Goal: Task Accomplishment & Management: Manage account settings

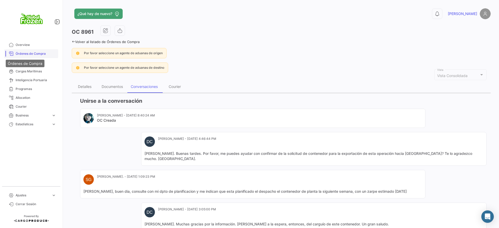
scroll to position [487, 0]
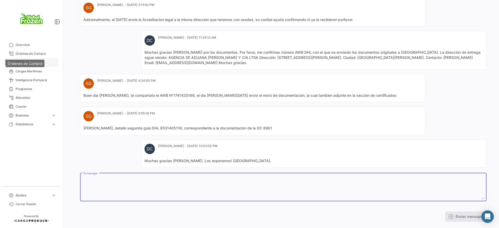
click at [23, 64] on span "Documentos" at bounding box center [36, 62] width 41 height 5
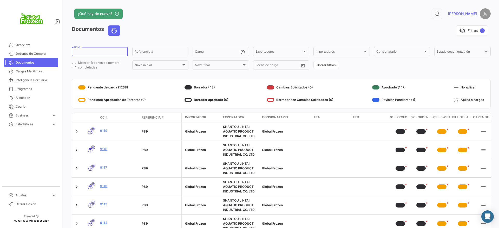
click at [93, 51] on input "OC #" at bounding box center [99, 53] width 51 height 4
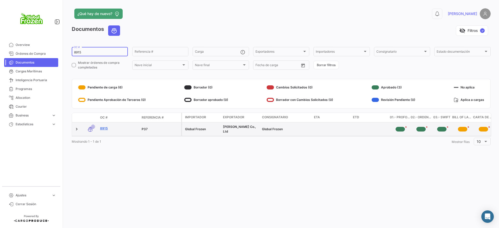
type input "8915"
click at [105, 126] on link "8915" at bounding box center [118, 128] width 37 height 5
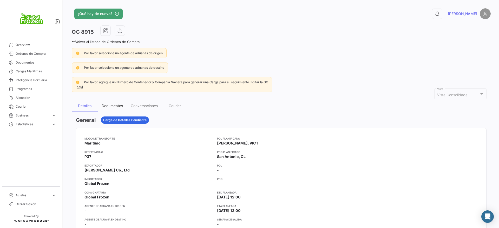
click at [108, 105] on div "Documentos" at bounding box center [112, 106] width 21 height 4
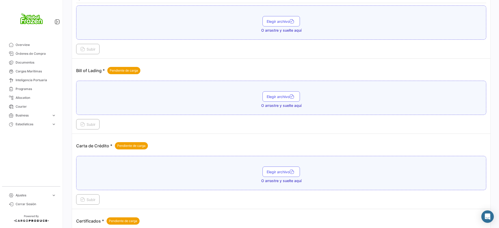
scroll to position [390, 0]
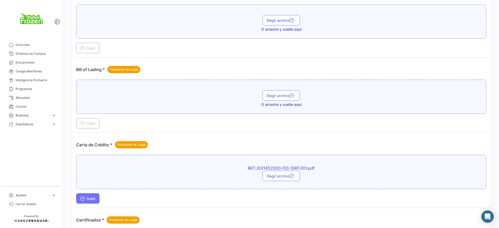
click at [89, 199] on span "Subir" at bounding box center [87, 199] width 15 height 4
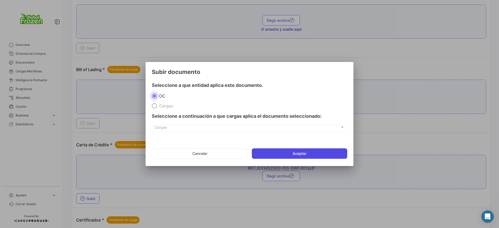
click at [290, 154] on button "Aceptar" at bounding box center [299, 154] width 95 height 10
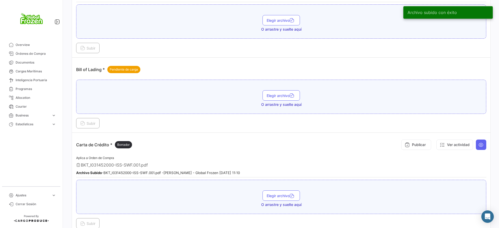
drag, startPoint x: 290, startPoint y: 154, endPoint x: 205, endPoint y: 132, distance: 87.4
click at [205, 132] on td "Bill of Lading * Pendiente de carga Elegir archivo O arrastre y suelte aquí Sub…" at bounding box center [281, 95] width 418 height 75
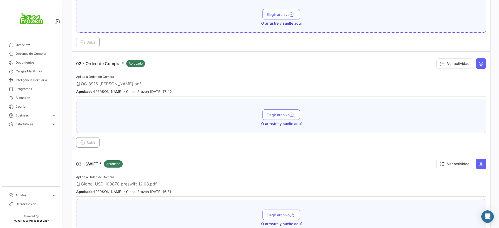
scroll to position [292, 0]
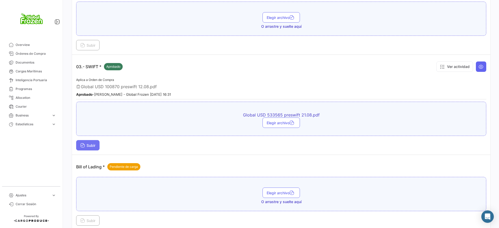
click at [84, 144] on icon at bounding box center [82, 146] width 5 height 5
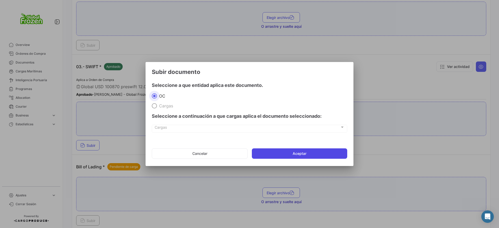
click at [275, 152] on button "Aceptar" at bounding box center [299, 154] width 95 height 10
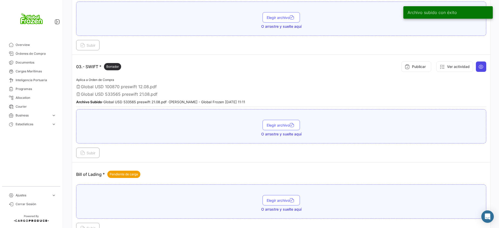
click at [478, 65] on icon at bounding box center [480, 66] width 5 height 5
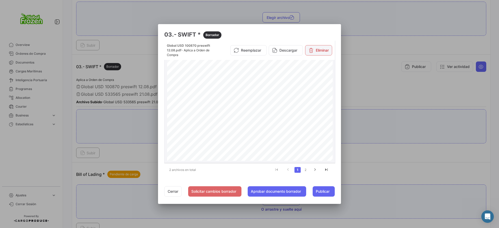
click at [322, 48] on button "Eliminar" at bounding box center [318, 50] width 27 height 10
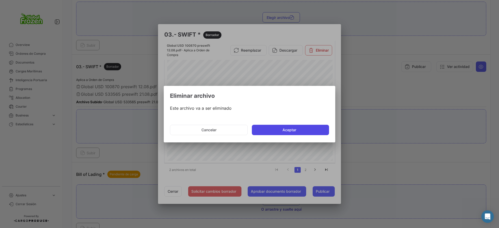
click at [271, 132] on button "Aceptar" at bounding box center [290, 130] width 77 height 10
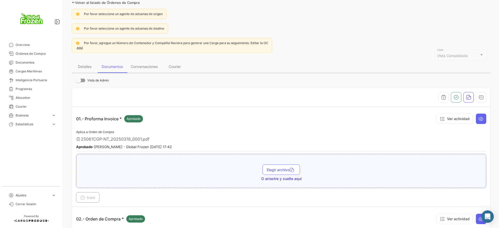
scroll to position [0, 0]
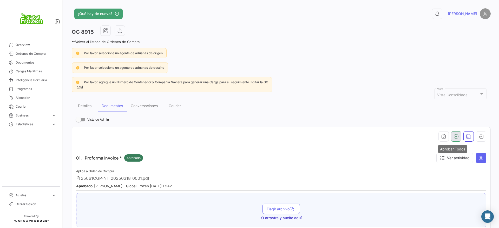
click at [451, 139] on button "button" at bounding box center [456, 136] width 10 height 10
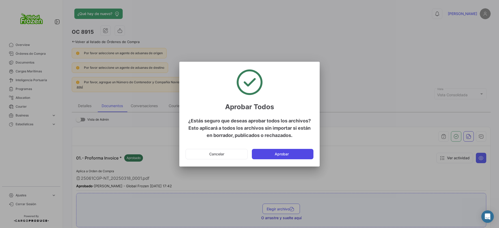
click at [286, 153] on button "Aprobar" at bounding box center [283, 154] width 62 height 10
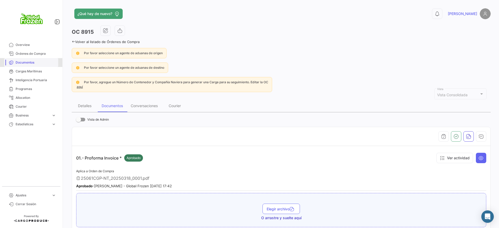
click at [26, 64] on span "Documentos" at bounding box center [36, 62] width 41 height 5
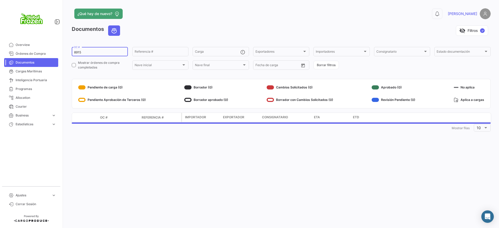
click at [90, 52] on input "8915" at bounding box center [99, 53] width 51 height 4
drag, startPoint x: 90, startPoint y: 52, endPoint x: 51, endPoint y: 49, distance: 39.6
click at [51, 49] on mat-sidenav-container "Overview Órdenes de Compra Documentos Cargas Marítimas Inteligencia Portuaria P…" at bounding box center [249, 114] width 499 height 228
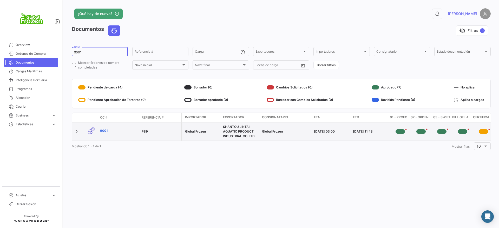
type input "9001"
click at [104, 130] on link "9001" at bounding box center [118, 131] width 37 height 5
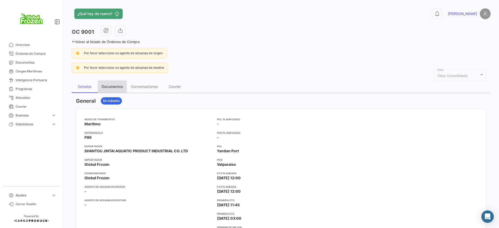
click at [117, 85] on div "Documentos" at bounding box center [112, 86] width 21 height 4
